Goal: Transaction & Acquisition: Purchase product/service

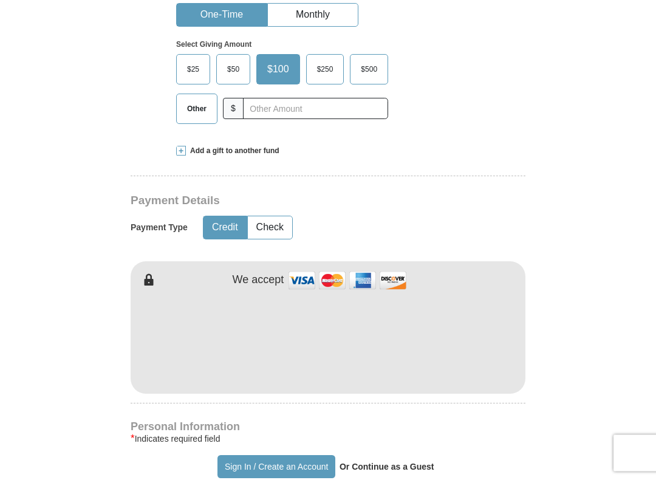
scroll to position [395, 0]
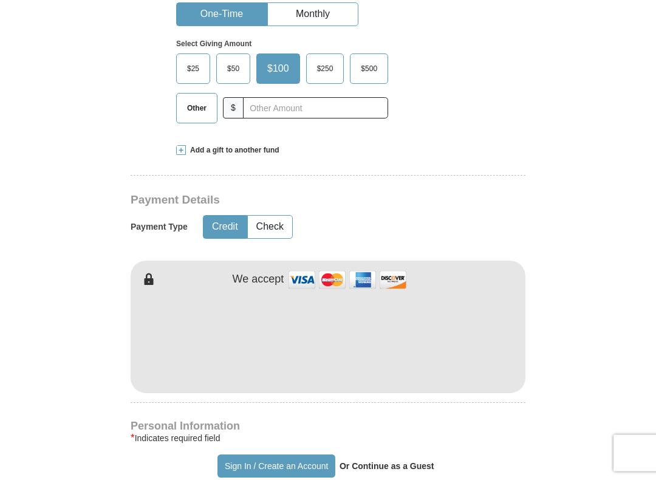
click at [271, 239] on button "Check" at bounding box center [270, 227] width 44 height 22
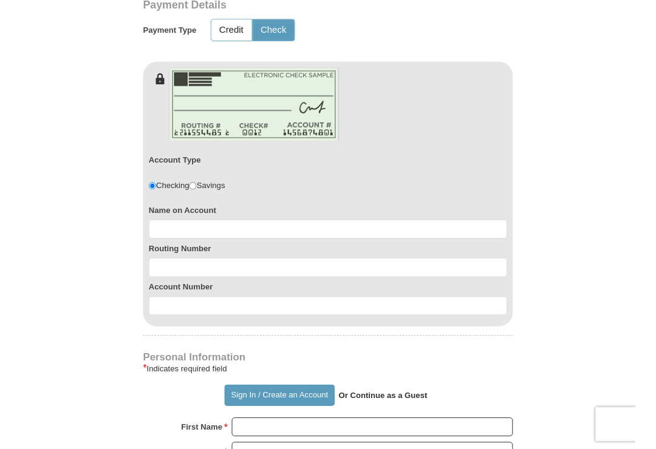
scroll to position [595, 0]
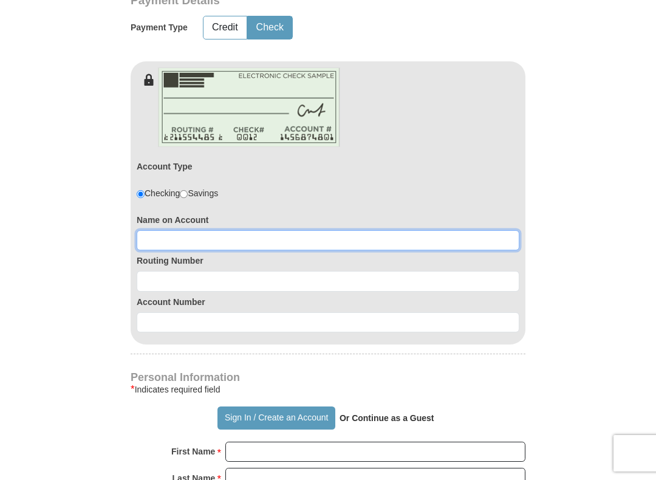
click at [254, 251] on input at bounding box center [328, 240] width 382 height 21
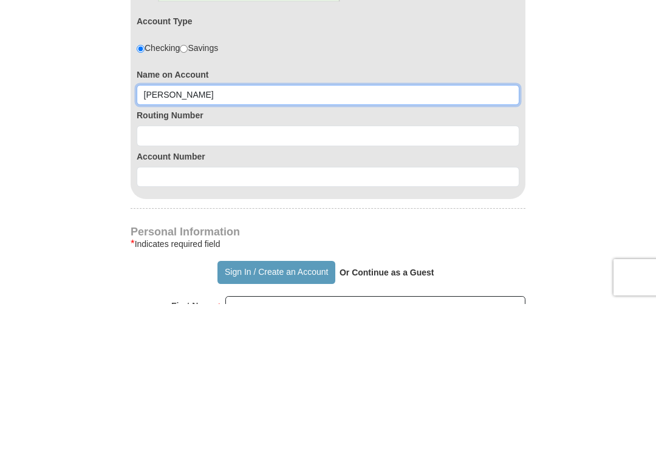
type input "[PERSON_NAME]"
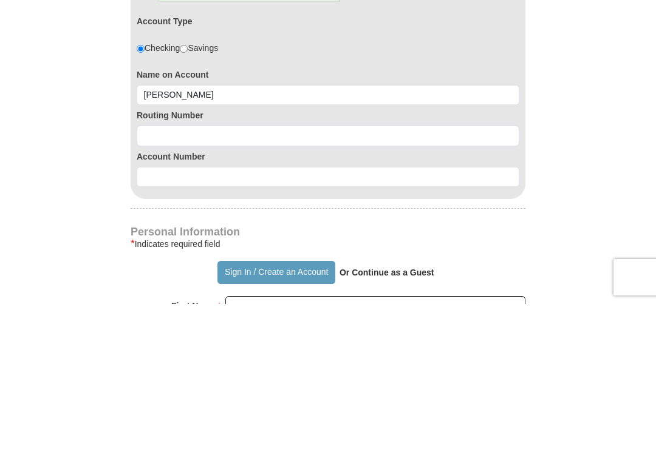
click at [188, 271] on input at bounding box center [328, 281] width 382 height 21
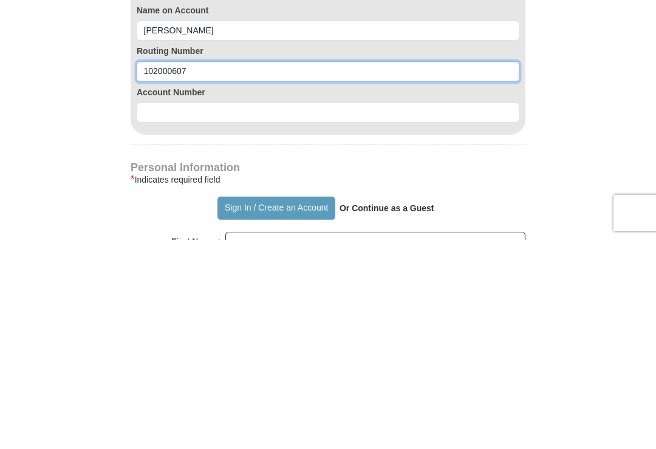
type input "102000607"
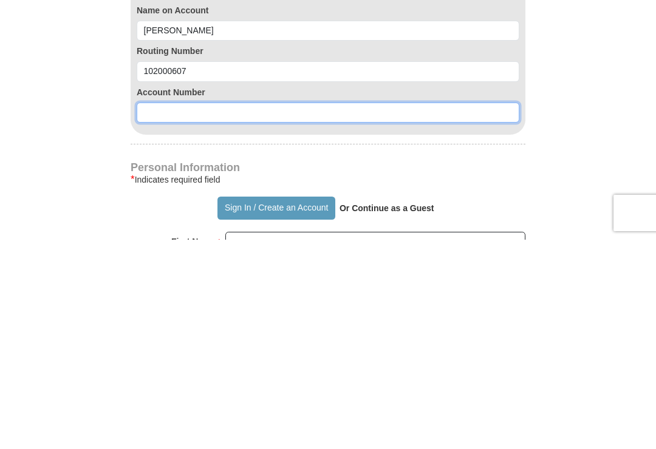
click at [236, 312] on input at bounding box center [328, 322] width 382 height 21
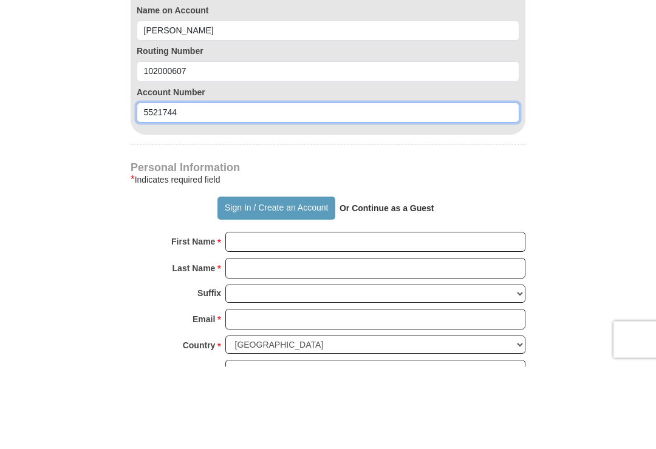
scroll to position [722, 0]
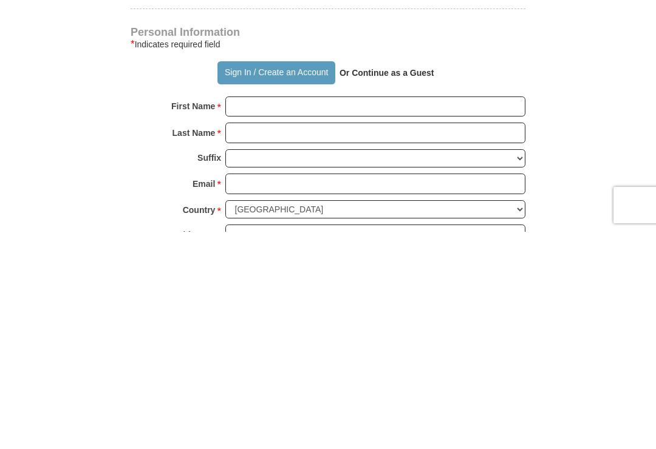
type input "5521744"
click at [416, 280] on p "Or Continue as a Guest" at bounding box center [386, 290] width 103 height 21
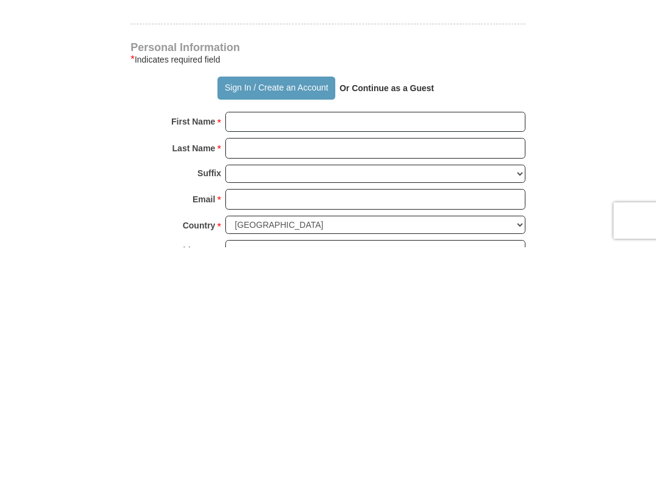
scroll to position [940, 0]
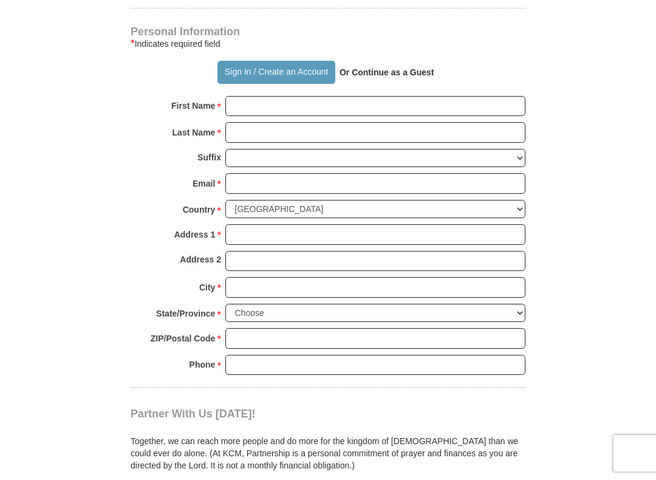
click at [380, 77] on strong "Or Continue as a Guest" at bounding box center [386, 72] width 95 height 10
click at [253, 117] on input "First Name *" at bounding box center [375, 106] width 300 height 21
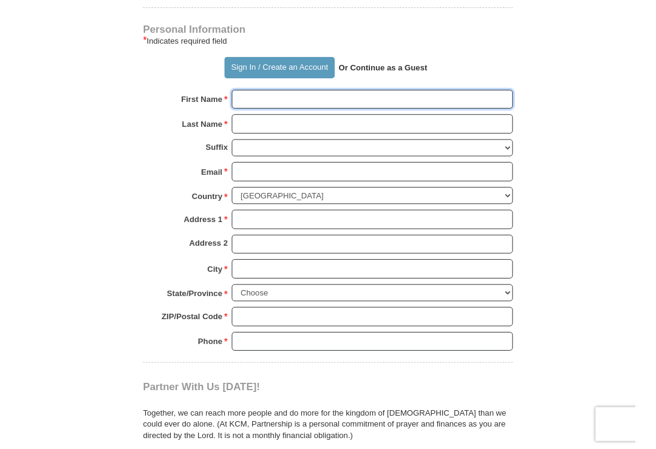
scroll to position [940, 0]
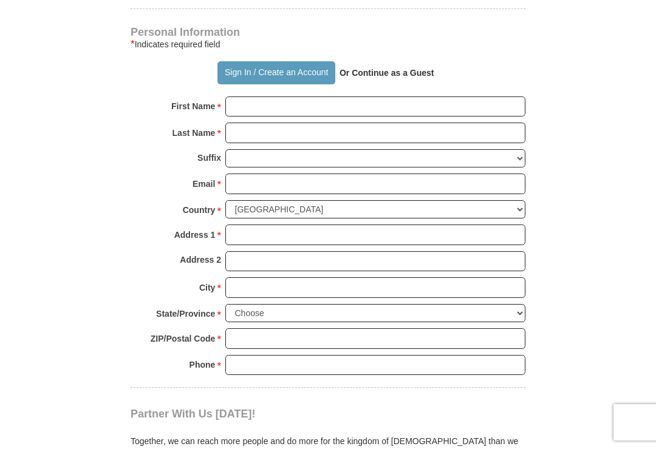
type input "[PERSON_NAME]"
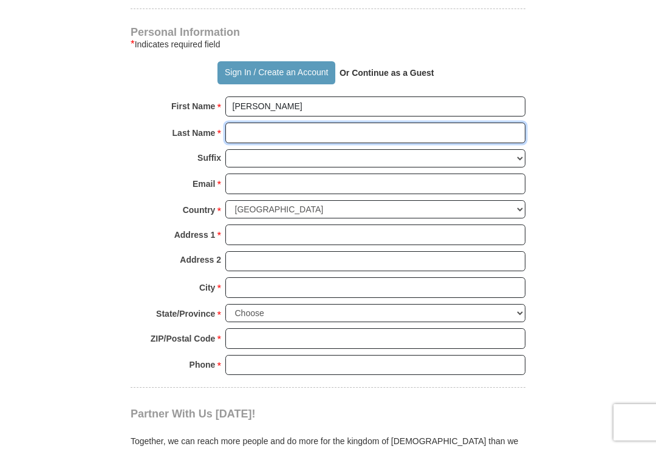
type input "[PERSON_NAME]"
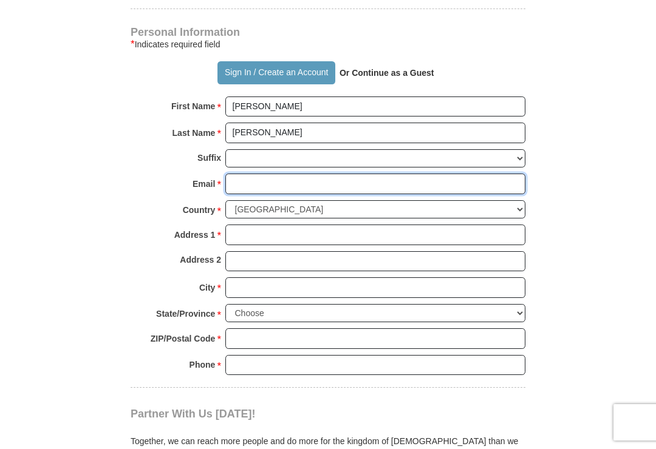
type input "[EMAIL_ADDRESS][DOMAIN_NAME]"
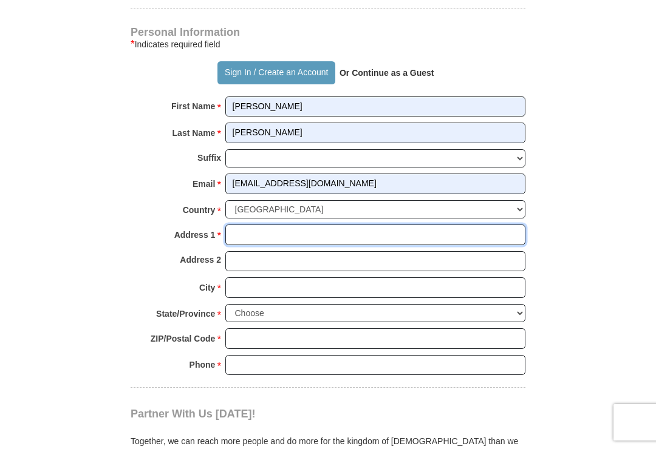
type input "[STREET_ADDRESS]"
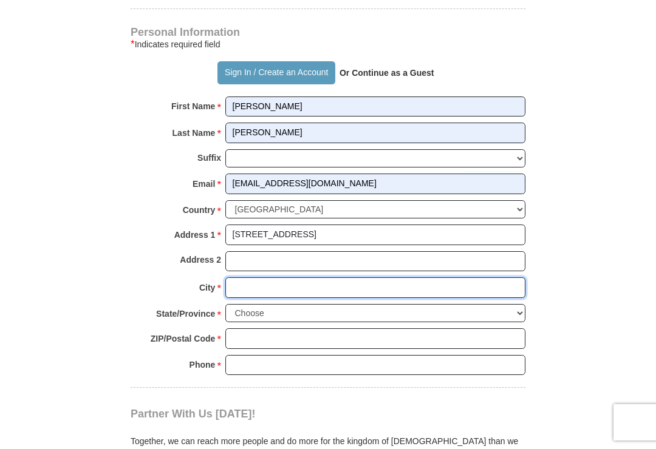
type input "Littleton"
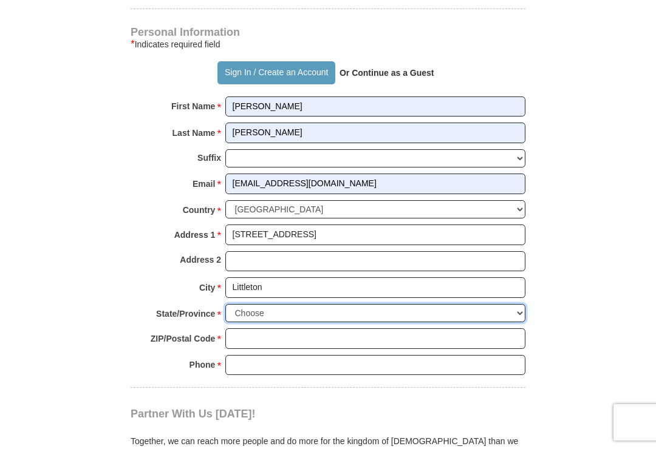
select select "CO"
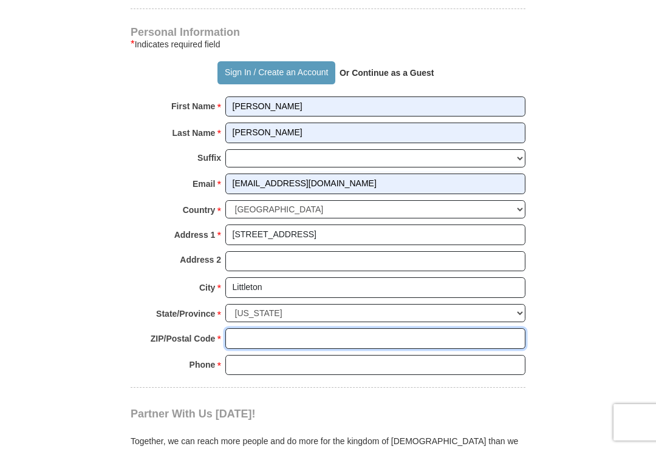
type input "80120"
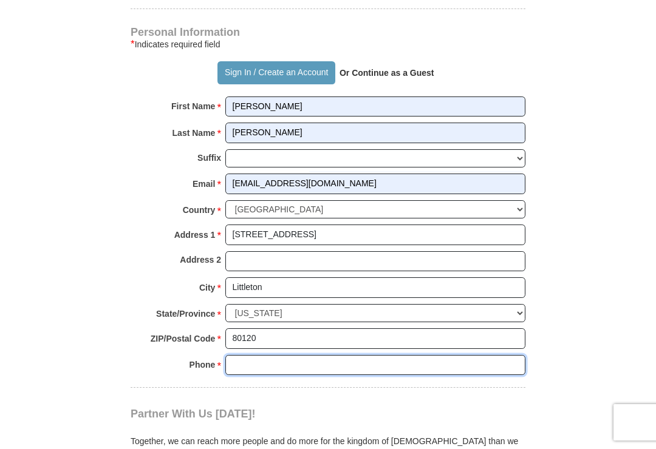
type input "7207658433"
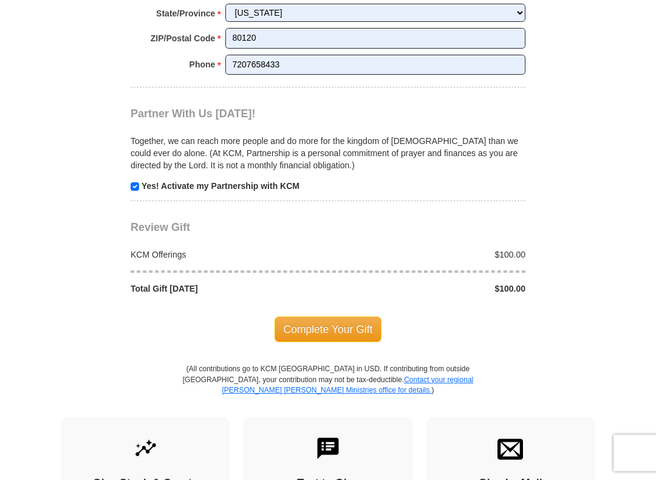
scroll to position [1240, 0]
click at [317, 328] on span "Complete Your Gift" at bounding box center [327, 328] width 107 height 25
